Goal: Information Seeking & Learning: Check status

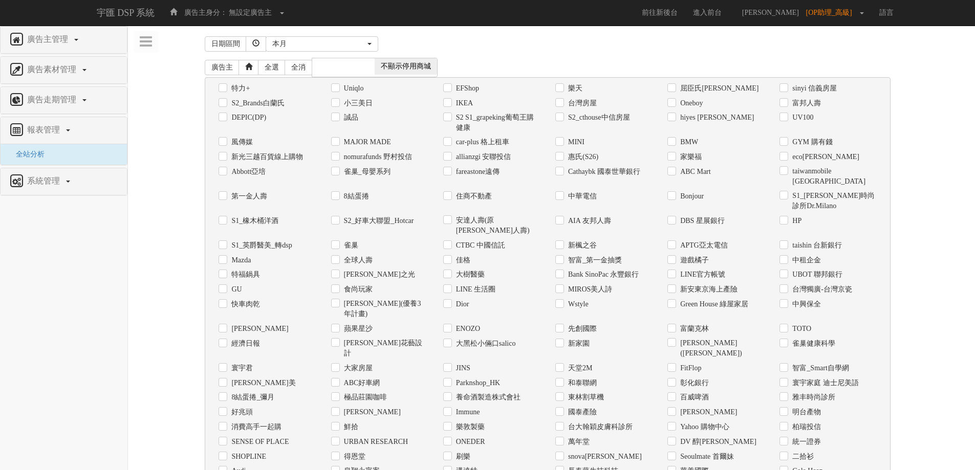
click at [358, 90] on label "Uniqlo" at bounding box center [352, 88] width 23 height 10
click at [338, 90] on input "Uniqlo" at bounding box center [334, 88] width 7 height 7
checkbox input "true"
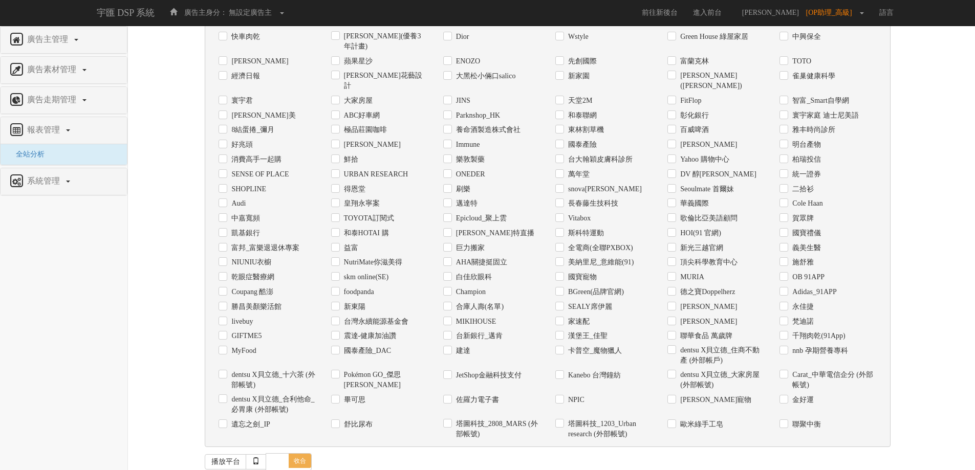
scroll to position [323, 0]
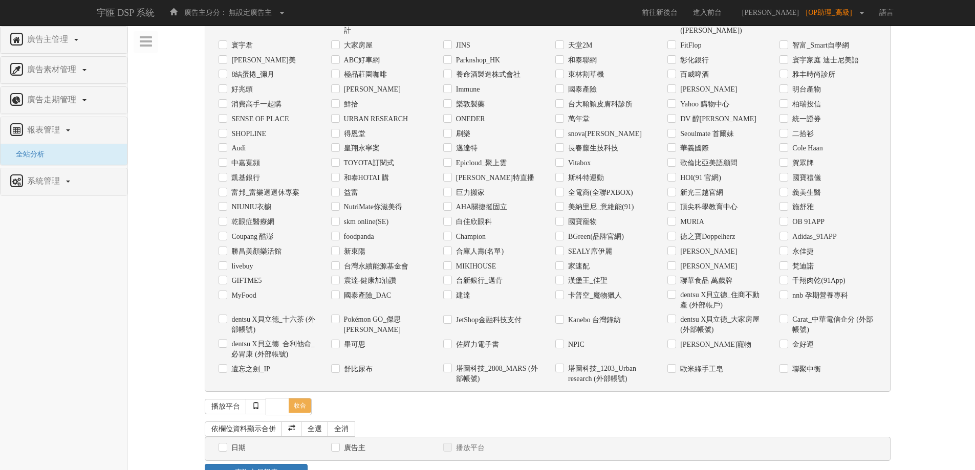
click at [238, 443] on label "日期" at bounding box center [237, 448] width 17 height 10
click at [225, 445] on input "日期" at bounding box center [222, 448] width 7 height 7
checkbox input "true"
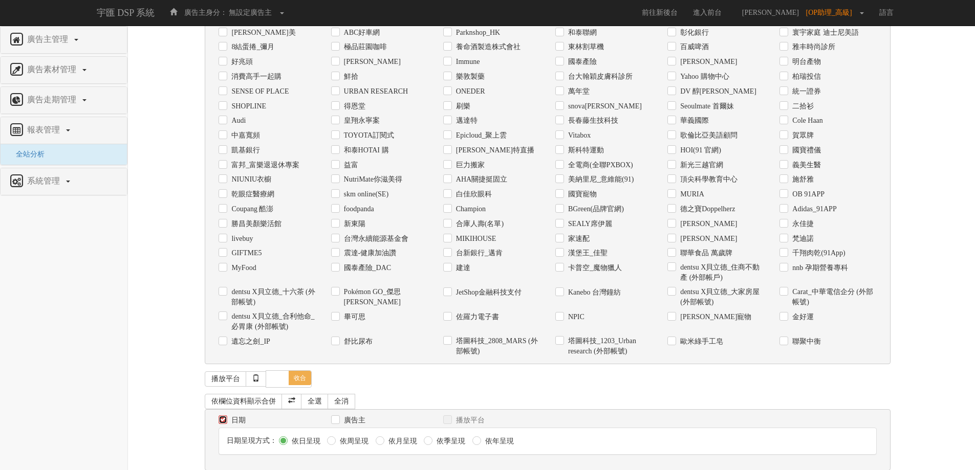
scroll to position [351, 0]
click at [273, 459] on div "日期區間 [DATE] 本[PERSON_NAME] 本月 上月 過去7天 過去14天 過去30天 指定日期 本月 開始日期 [DATE] 結束日期 [DAT…" at bounding box center [552, 92] width 832 height 820
click at [934, 227] on div "日期區間 [DATE] 本[PERSON_NAME] 本月 上月 過去7天 過去14天 過去30天 指定日期 本月 開始日期 [DATE] 結束日期 [DAT…" at bounding box center [552, 86] width 832 height 809
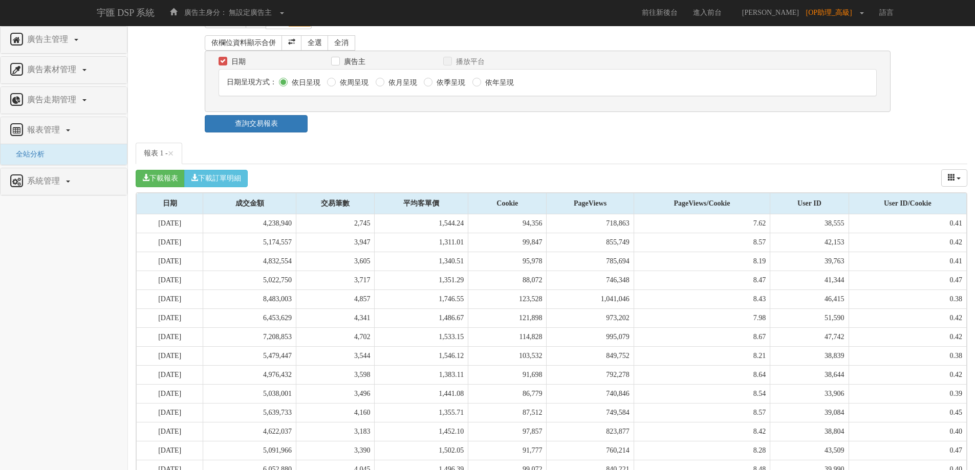
scroll to position [887, 0]
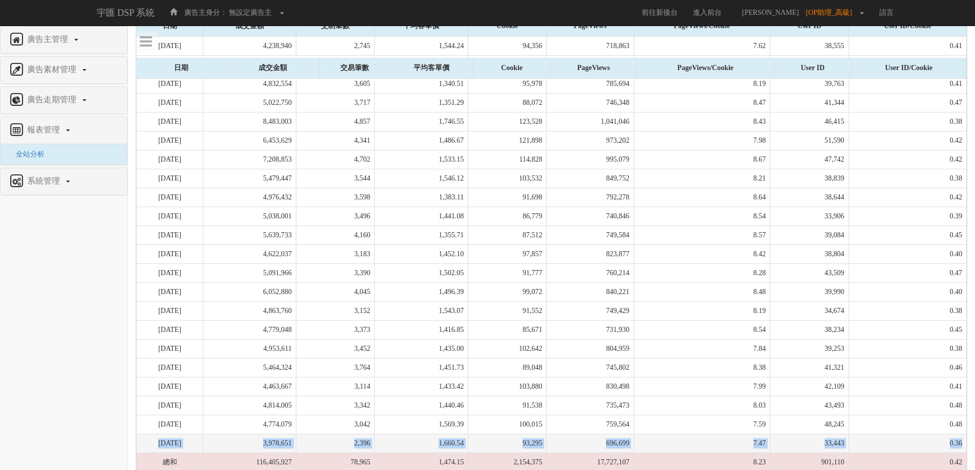
drag, startPoint x: 158, startPoint y: 412, endPoint x: 960, endPoint y: 409, distance: 802.2
click at [960, 435] on tr "[DATE] 3,978,651 2,396 1,660.54 93,295 696,699 7.47 33,443 0.36" at bounding box center [552, 444] width 830 height 19
copy tr "[DATE] 3,978,651 2,396 1,660.54 93,295 696,699 7.47 33,443 0.36"
